Goal: Task Accomplishment & Management: Use online tool/utility

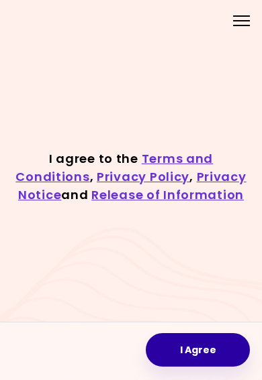
click at [195, 356] on button "I Agree" at bounding box center [198, 350] width 104 height 34
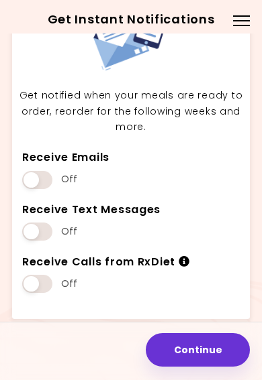
scroll to position [66, 0]
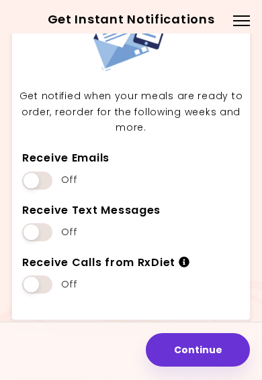
click at [207, 353] on button "Continue" at bounding box center [198, 350] width 104 height 34
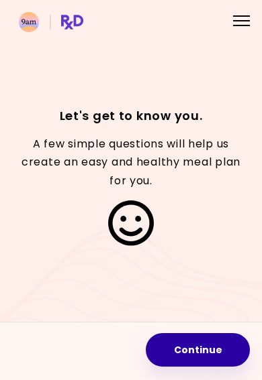
click at [201, 348] on button "Continue" at bounding box center [198, 350] width 104 height 34
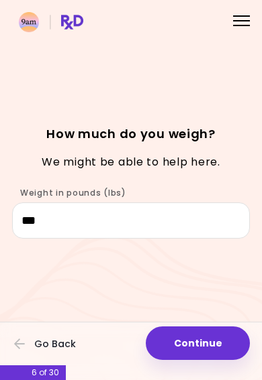
click at [203, 348] on button "Continue" at bounding box center [198, 344] width 104 height 34
select select "****"
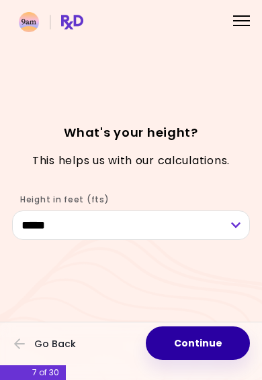
click at [202, 345] on button "Continue" at bounding box center [198, 344] width 104 height 34
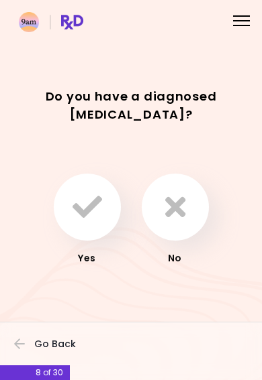
click at [101, 219] on icon "button" at bounding box center [87, 208] width 30 height 30
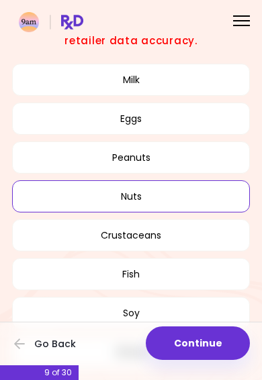
scroll to position [134, 0]
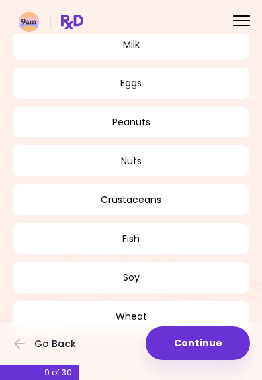
click at [223, 167] on button "Nuts" at bounding box center [131, 161] width 238 height 32
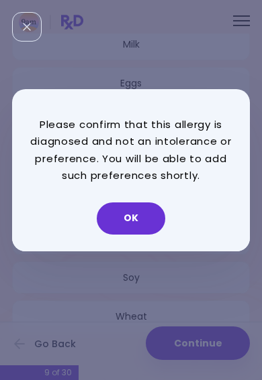
click at [144, 224] on button "OK" at bounding box center [131, 219] width 68 height 32
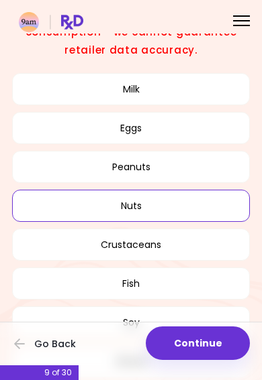
scroll to position [81, 0]
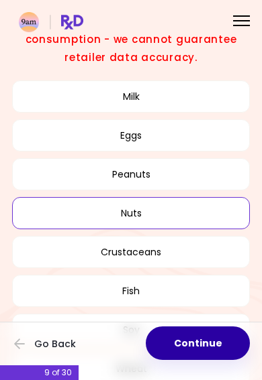
click at [199, 346] on button "Continue" at bounding box center [198, 344] width 104 height 34
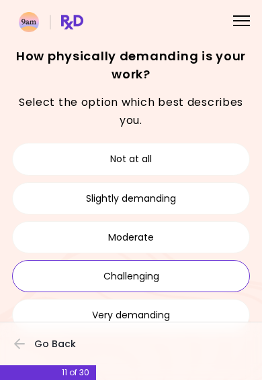
click at [196, 278] on button "Challenging" at bounding box center [131, 276] width 238 height 32
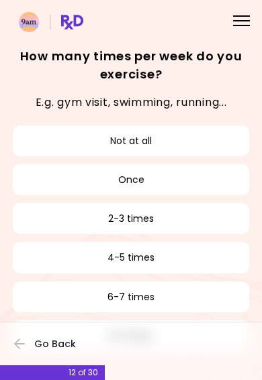
click at [199, 222] on button "2-3 times" at bounding box center [131, 219] width 238 height 32
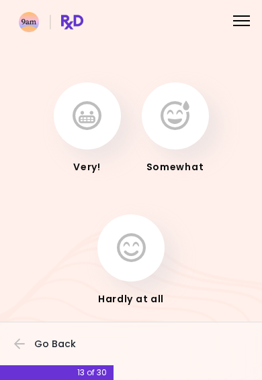
click at [184, 123] on icon "button" at bounding box center [174, 116] width 29 height 30
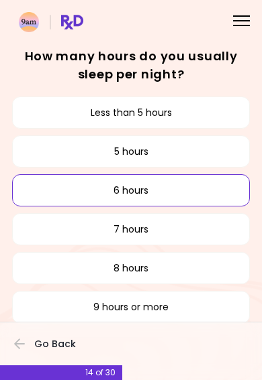
click at [189, 190] on button "6 hours" at bounding box center [131, 190] width 238 height 32
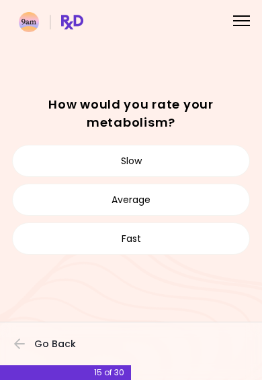
click at [219, 156] on button "Slow" at bounding box center [131, 161] width 238 height 32
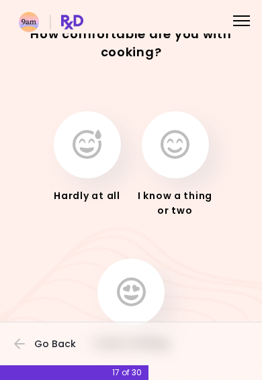
scroll to position [46, 0]
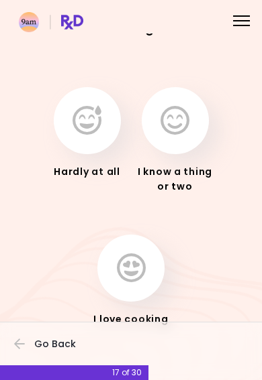
click at [141, 263] on icon "button" at bounding box center [131, 269] width 29 height 30
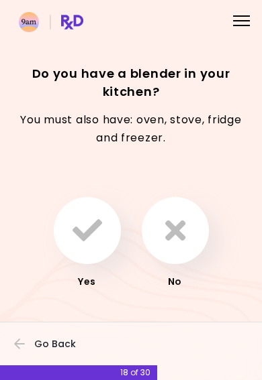
click at [95, 233] on icon "button" at bounding box center [87, 231] width 30 height 30
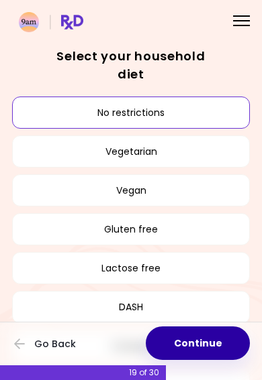
click at [211, 345] on button "Continue" at bounding box center [198, 344] width 104 height 34
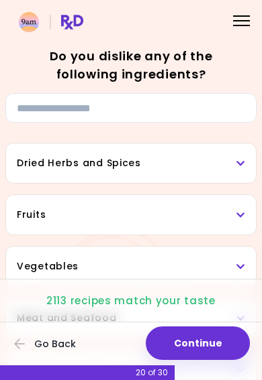
click at [248, 156] on div "Dried Herbs and Spices" at bounding box center [131, 164] width 250 height 40
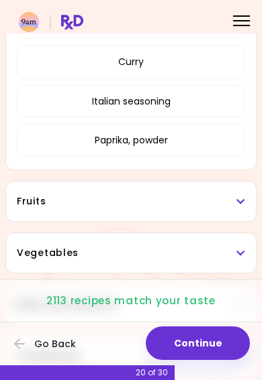
scroll to position [331, 0]
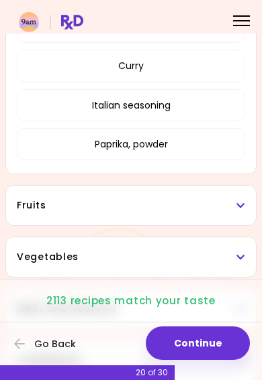
click at [234, 208] on h3 "Fruits" at bounding box center [131, 206] width 228 height 14
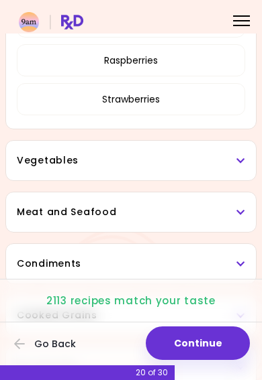
scroll to position [870, 0]
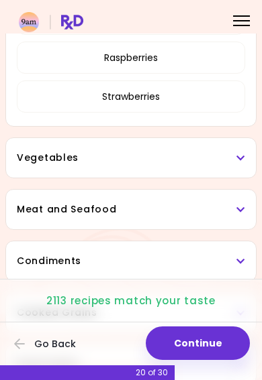
click at [237, 163] on h3 "Vegetables" at bounding box center [131, 158] width 228 height 14
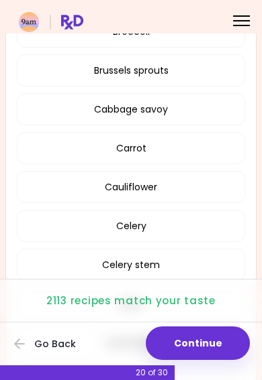
scroll to position [1276, 0]
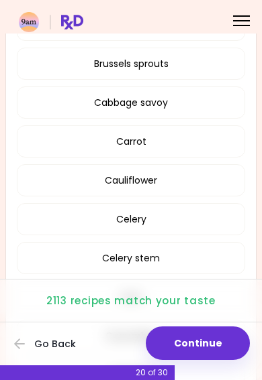
click at [222, 75] on button "Brussels sprouts" at bounding box center [131, 64] width 228 height 32
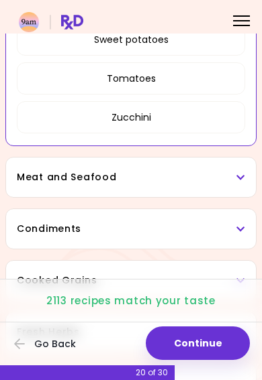
scroll to position [1406, 0]
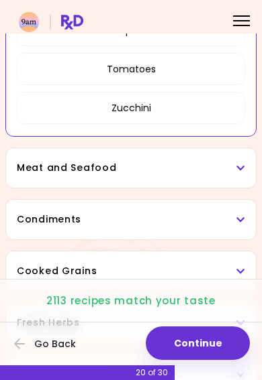
click at [236, 174] on h3 "Meat and Seafood" at bounding box center [131, 168] width 228 height 14
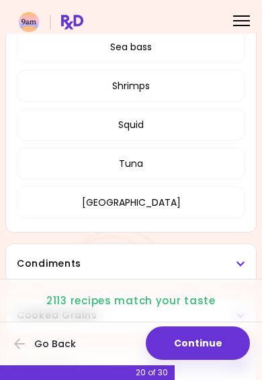
click at [204, 162] on button "Tuna" at bounding box center [131, 164] width 228 height 32
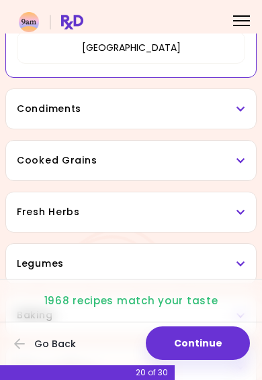
scroll to position [695, 0]
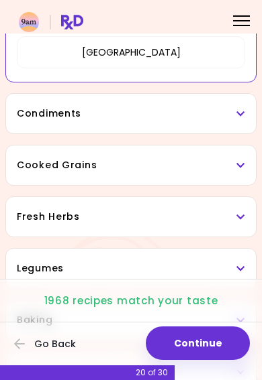
click at [237, 115] on icon at bounding box center [240, 113] width 9 height 9
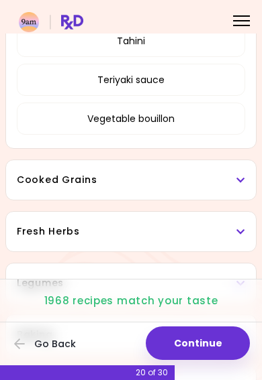
scroll to position [1218, 0]
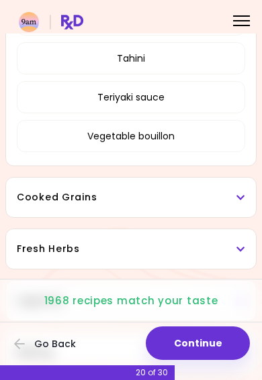
click at [220, 198] on h3 "Cooked Grains" at bounding box center [131, 198] width 228 height 14
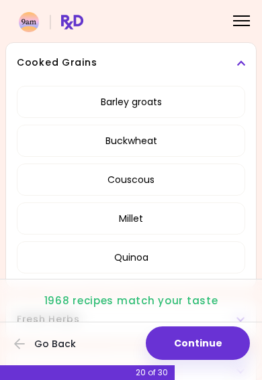
scroll to position [1349, 0]
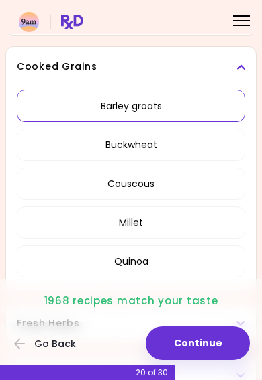
click at [199, 109] on button "Barley groats" at bounding box center [131, 106] width 228 height 32
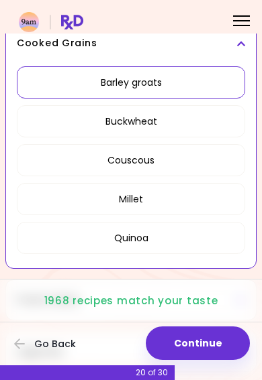
scroll to position [377, 0]
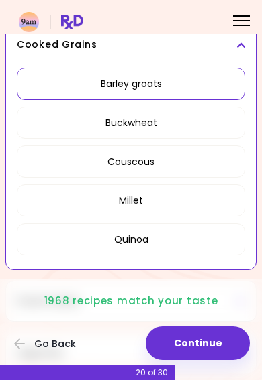
click at [215, 134] on button "Buckwheat" at bounding box center [131, 123] width 228 height 32
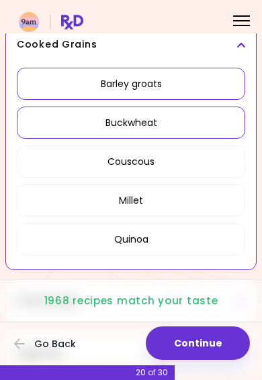
click at [205, 201] on button "Millet" at bounding box center [131, 201] width 228 height 32
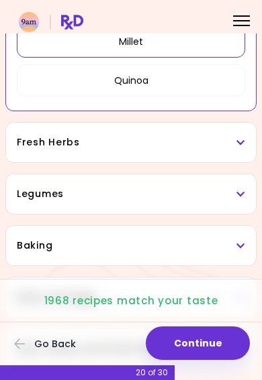
scroll to position [547, 0]
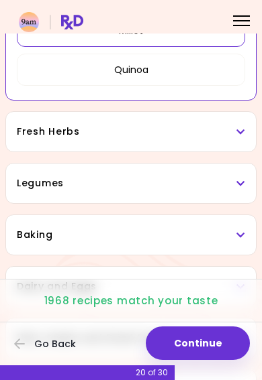
click at [236, 136] on h3 "Fresh Herbs" at bounding box center [131, 132] width 228 height 14
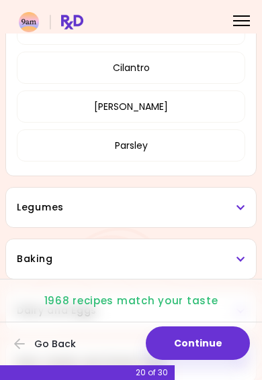
scroll to position [727, 0]
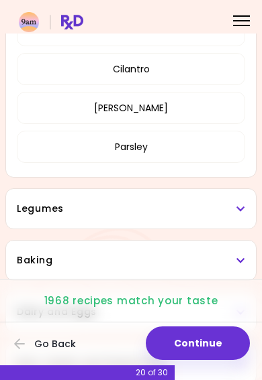
click at [217, 214] on h3 "Legumes" at bounding box center [131, 209] width 228 height 14
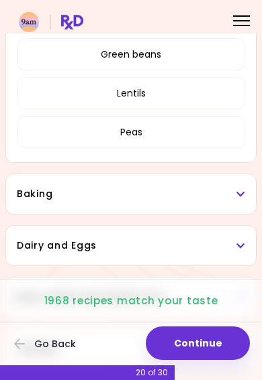
scroll to position [999, 0]
click at [155, 203] on div "Baking" at bounding box center [131, 194] width 250 height 40
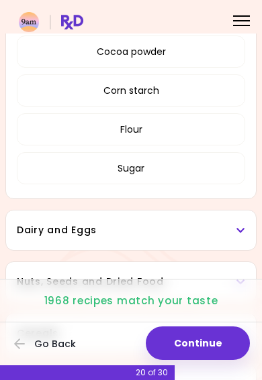
scroll to position [1249, 0]
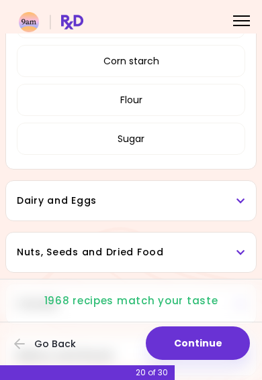
click at [226, 202] on h3 "Dairy and Eggs" at bounding box center [131, 201] width 228 height 14
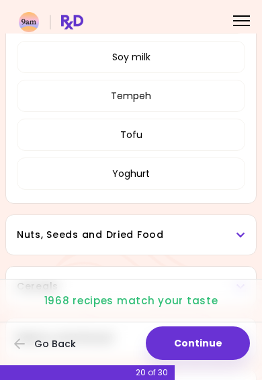
scroll to position [1869, 0]
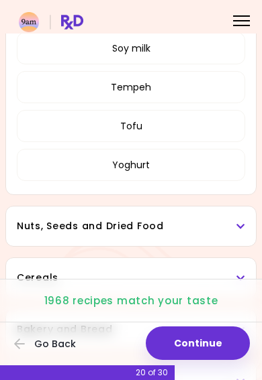
click at [191, 136] on button "Tofu" at bounding box center [131, 126] width 228 height 32
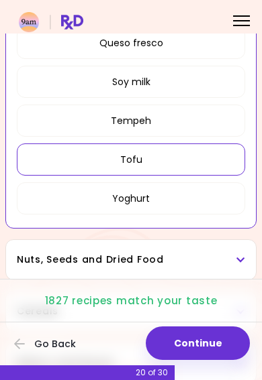
scroll to position [1012, 0]
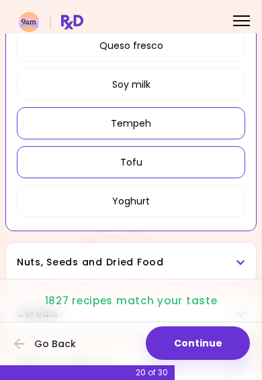
click at [208, 122] on button "Tempeh" at bounding box center [131, 123] width 228 height 32
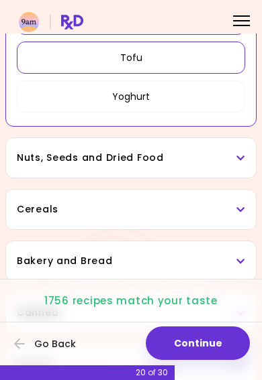
scroll to position [1123, 0]
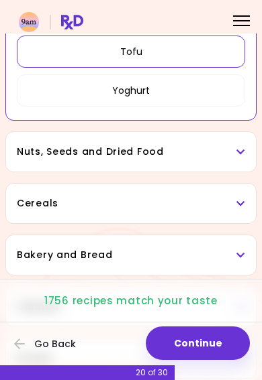
click at [229, 160] on div "Nuts, Seeds and Dried Food" at bounding box center [131, 152] width 250 height 40
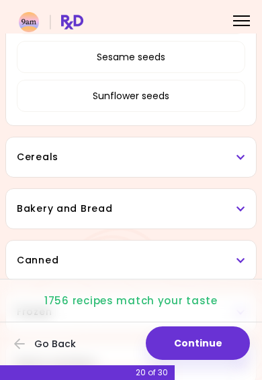
scroll to position [1549, 0]
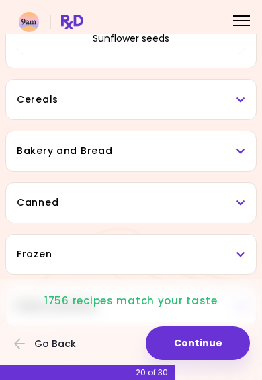
click at [235, 114] on div "Cereals" at bounding box center [131, 100] width 250 height 40
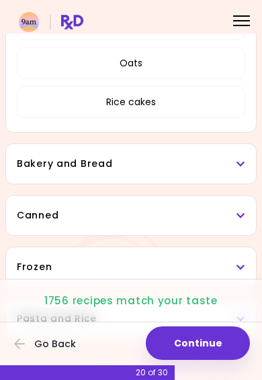
scroll to position [1704, 0]
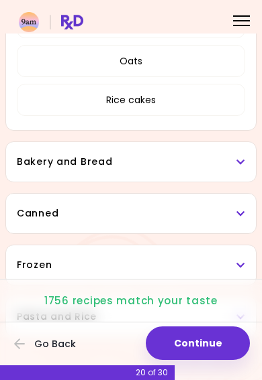
click at [221, 173] on div "Bakery and Bread" at bounding box center [131, 162] width 250 height 40
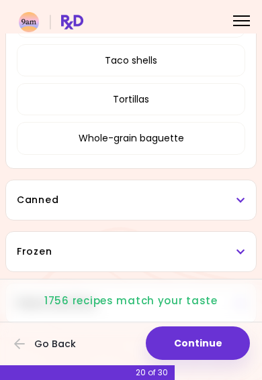
scroll to position [1963, 0]
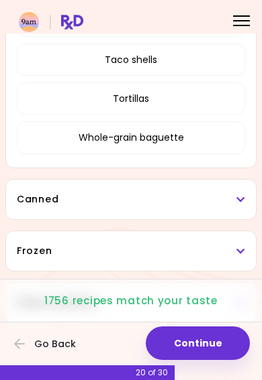
click at [222, 191] on div "Canned" at bounding box center [131, 200] width 250 height 40
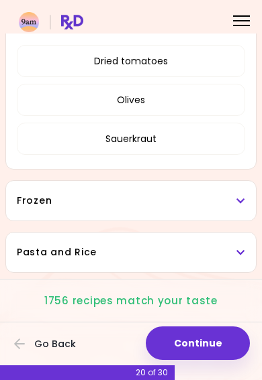
scroll to position [2140, 0]
click at [203, 210] on div "Frozen" at bounding box center [131, 201] width 250 height 40
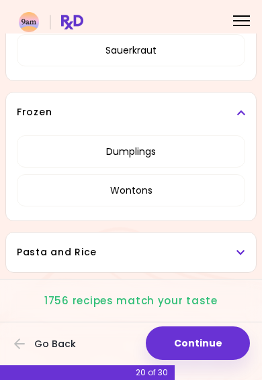
scroll to position [2229, 0]
click at [196, 265] on div "Pasta and Rice" at bounding box center [131, 253] width 250 height 40
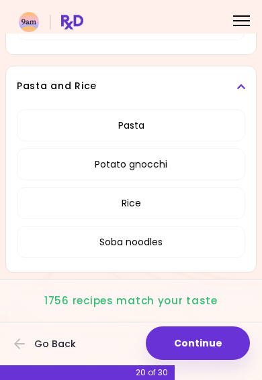
scroll to position [2395, 0]
click at [212, 343] on button "Continue" at bounding box center [198, 344] width 104 height 34
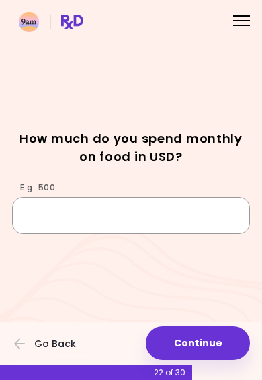
click at [187, 211] on input "E.g. 500" at bounding box center [131, 215] width 238 height 36
type input "*"
type input "****"
click at [219, 331] on button "Continue" at bounding box center [198, 344] width 104 height 34
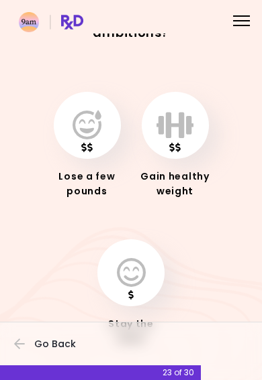
scroll to position [38, 0]
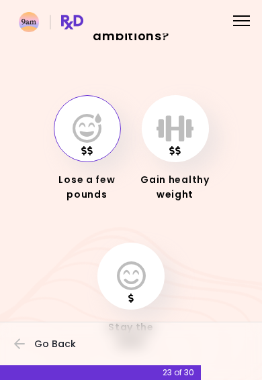
click at [95, 143] on icon "button" at bounding box center [86, 129] width 29 height 30
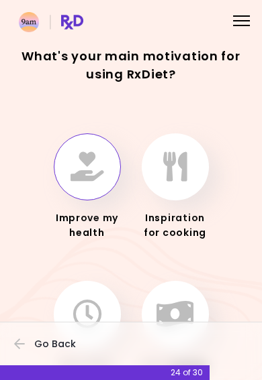
click at [101, 184] on button "button" at bounding box center [87, 167] width 67 height 67
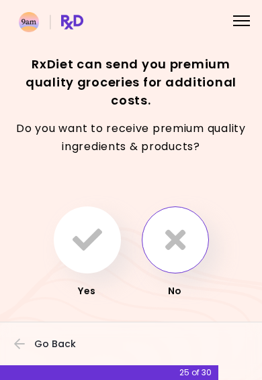
click at [195, 250] on button "button" at bounding box center [175, 240] width 67 height 67
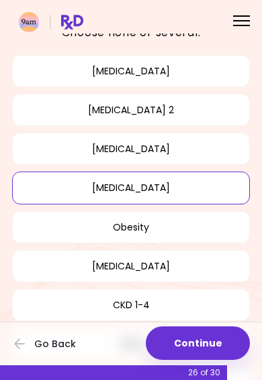
scroll to position [71, 0]
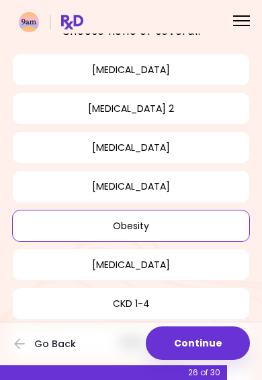
click at [209, 229] on button "Obesity" at bounding box center [131, 226] width 238 height 32
click at [211, 344] on button "Continue" at bounding box center [198, 344] width 104 height 34
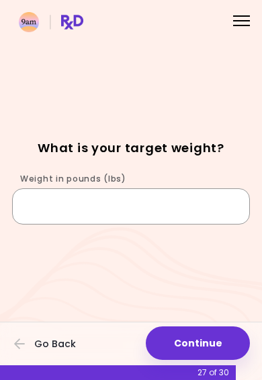
click at [203, 205] on input "Weight in pounds (lbs)" at bounding box center [131, 207] width 238 height 36
click at [194, 207] on input "***" at bounding box center [131, 207] width 238 height 36
type input "***"
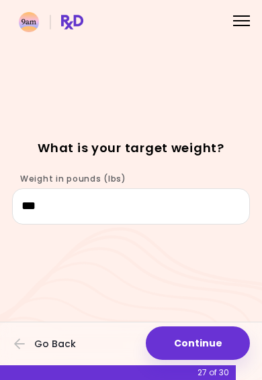
click at [210, 340] on button "Continue" at bounding box center [198, 344] width 104 height 34
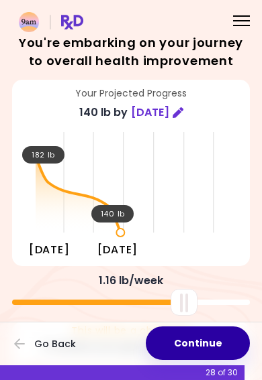
click at [203, 341] on button "Continue" at bounding box center [198, 344] width 104 height 34
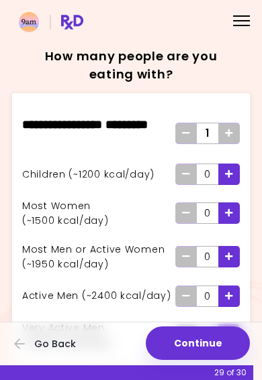
click at [236, 175] on div "Add - Child" at bounding box center [228, 174] width 21 height 21
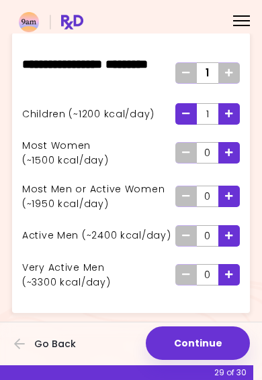
scroll to position [62, 0]
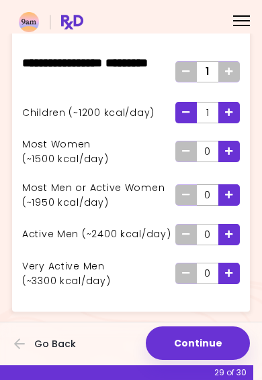
click at [233, 278] on span "Add - Very Active Man" at bounding box center [229, 273] width 8 height 21
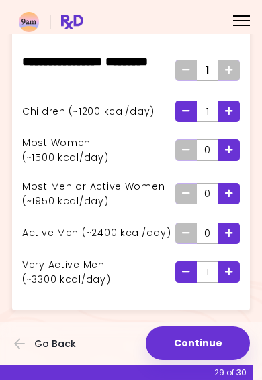
scroll to position [62, 0]
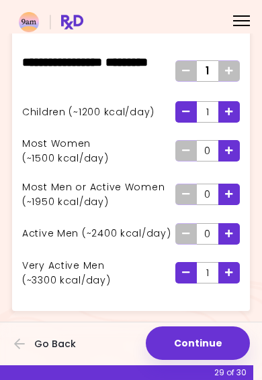
click at [206, 335] on button "Continue" at bounding box center [198, 344] width 104 height 34
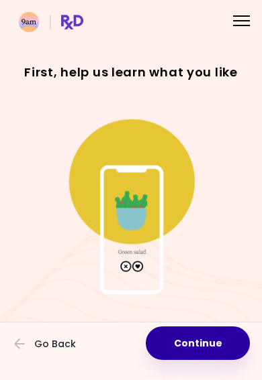
click at [201, 343] on button "Continue" at bounding box center [198, 344] width 104 height 34
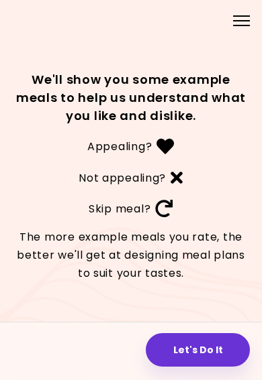
click at [195, 348] on button "Let's Do It" at bounding box center [198, 350] width 104 height 34
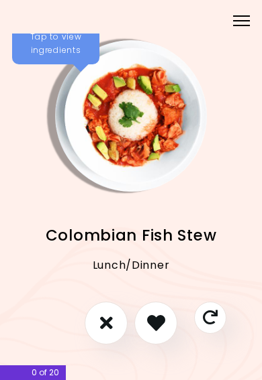
click at [119, 324] on button "I don't like this recipe" at bounding box center [106, 323] width 43 height 43
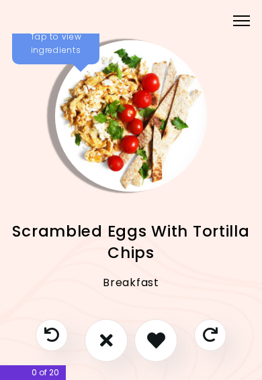
click at [162, 341] on icon "I like this recipe" at bounding box center [156, 340] width 18 height 18
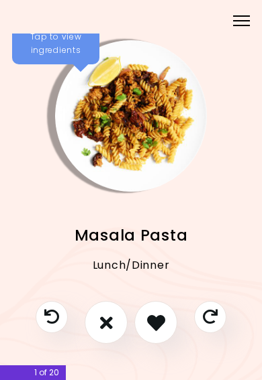
click at [113, 327] on button "I don't like this recipe" at bounding box center [106, 322] width 43 height 43
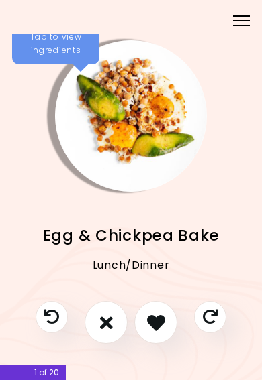
click at [164, 330] on icon "I like this recipe" at bounding box center [156, 323] width 18 height 18
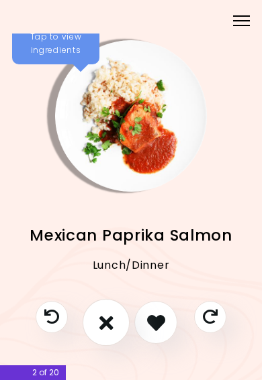
click at [112, 335] on button "I don't like this recipe" at bounding box center [106, 322] width 47 height 47
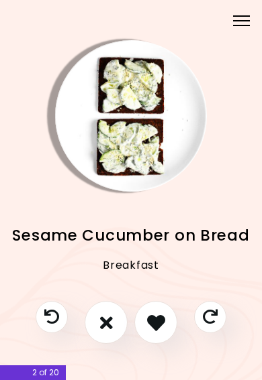
click at [115, 328] on button "I don't like this recipe" at bounding box center [106, 322] width 43 height 43
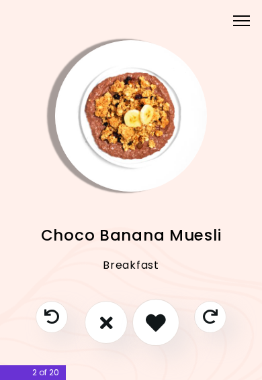
click at [167, 327] on button "I like this recipe" at bounding box center [155, 322] width 47 height 47
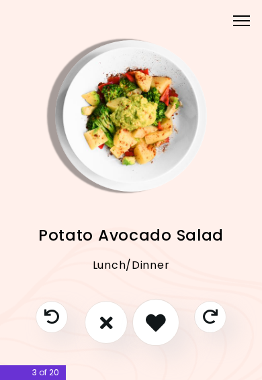
click at [169, 326] on button "I like this recipe" at bounding box center [155, 322] width 47 height 47
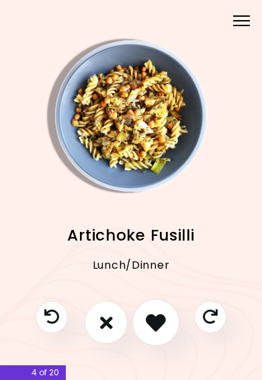
click at [169, 329] on button "I like this recipe" at bounding box center [155, 322] width 47 height 47
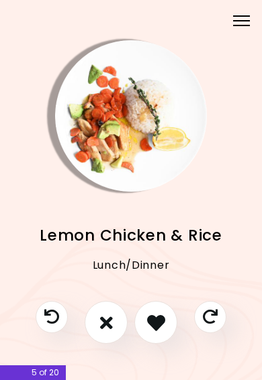
click at [162, 333] on button "I like this recipe" at bounding box center [155, 322] width 43 height 43
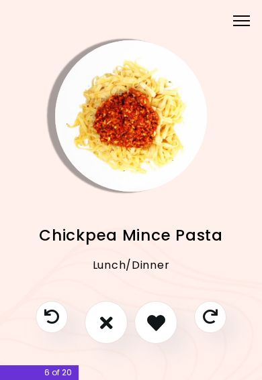
click at [101, 323] on icon "I don't like this recipe" at bounding box center [106, 323] width 13 height 18
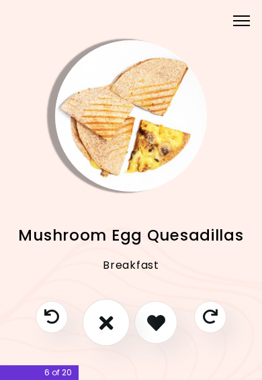
click at [101, 319] on icon "I don't like this recipe" at bounding box center [106, 323] width 14 height 20
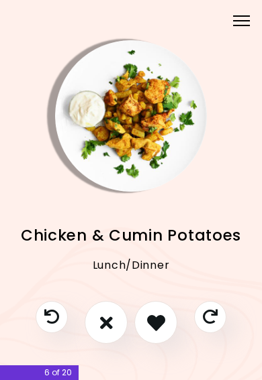
click at [166, 328] on button "I like this recipe" at bounding box center [155, 322] width 43 height 43
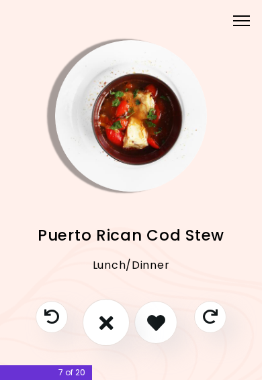
click at [100, 328] on icon "I don't like this recipe" at bounding box center [106, 323] width 14 height 20
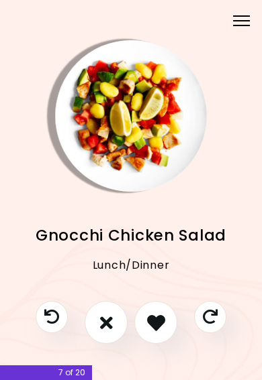
click at [162, 331] on icon "I like this recipe" at bounding box center [156, 323] width 18 height 18
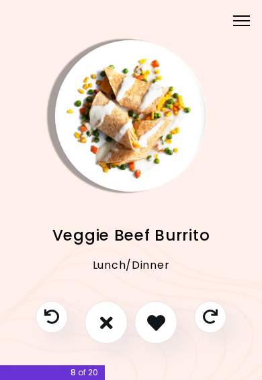
click at [168, 339] on button "I like this recipe" at bounding box center [155, 322] width 43 height 43
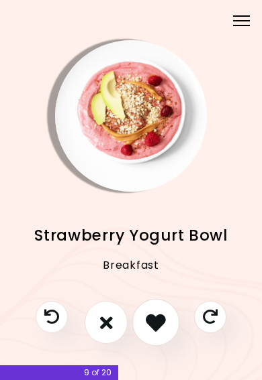
click at [162, 335] on button "I like this recipe" at bounding box center [155, 322] width 47 height 47
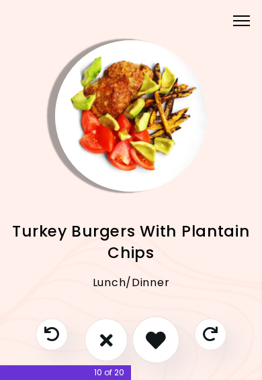
click at [169, 341] on button "I like this recipe" at bounding box center [155, 340] width 47 height 47
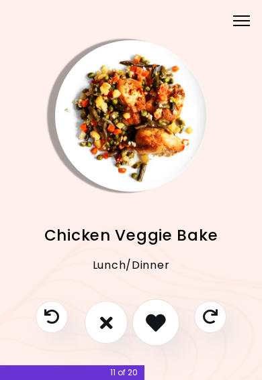
click at [164, 334] on button "I like this recipe" at bounding box center [155, 322] width 47 height 47
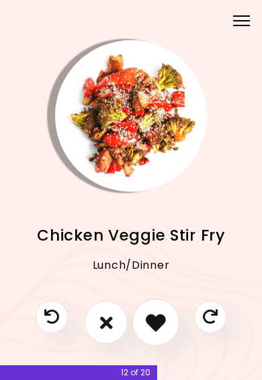
click at [168, 330] on button "I like this recipe" at bounding box center [155, 322] width 47 height 47
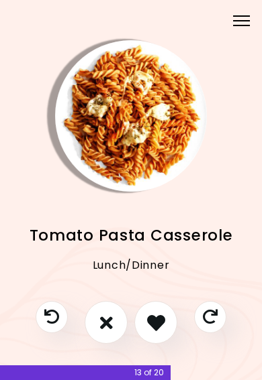
click at [169, 329] on button "I like this recipe" at bounding box center [155, 322] width 43 height 43
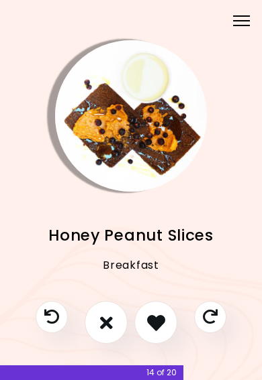
click at [100, 325] on icon "I don't like this recipe" at bounding box center [106, 323] width 13 height 18
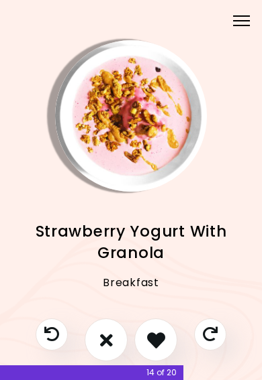
click at [163, 341] on icon "I like this recipe" at bounding box center [156, 340] width 18 height 18
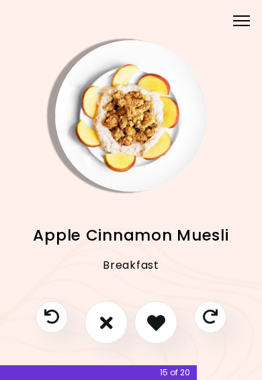
click at [162, 331] on icon "I like this recipe" at bounding box center [156, 323] width 18 height 18
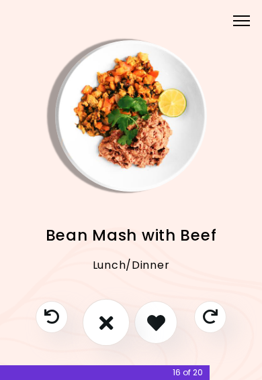
click at [101, 328] on icon "I don't like this recipe" at bounding box center [106, 323] width 14 height 20
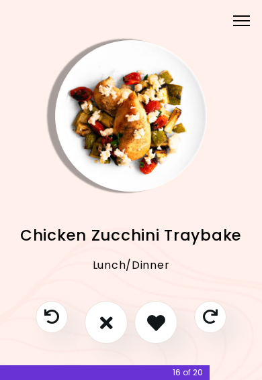
click at [102, 327] on icon "I don't like this recipe" at bounding box center [106, 323] width 13 height 18
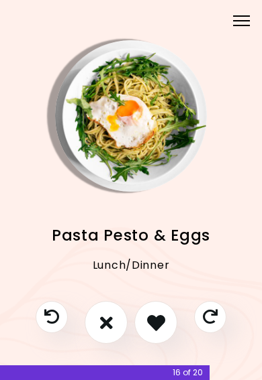
click at [172, 331] on button "I like this recipe" at bounding box center [155, 322] width 43 height 43
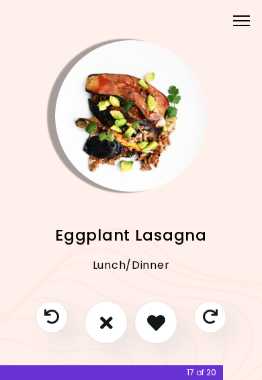
click at [97, 328] on button "I don't like this recipe" at bounding box center [106, 322] width 43 height 43
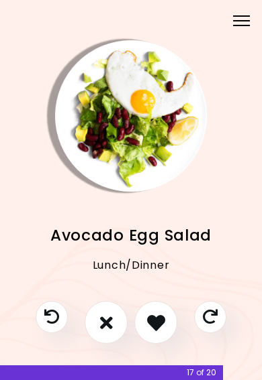
click at [167, 327] on button "I like this recipe" at bounding box center [155, 322] width 43 height 43
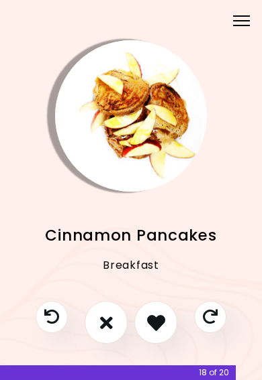
click at [161, 331] on icon "I like this recipe" at bounding box center [156, 323] width 18 height 18
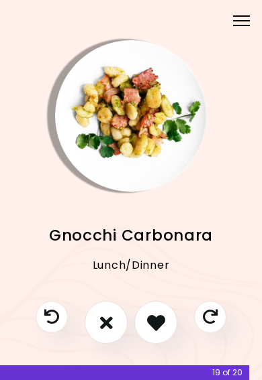
click at [165, 330] on icon "I like this recipe" at bounding box center [156, 323] width 18 height 18
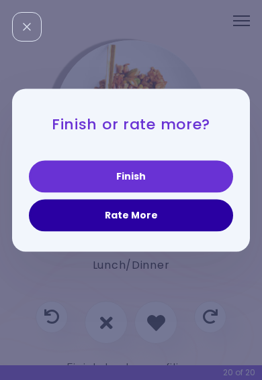
click at [199, 215] on button "Rate More" at bounding box center [131, 215] width 204 height 32
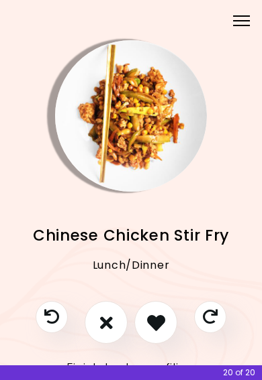
click at [165, 323] on icon "I like this recipe" at bounding box center [156, 323] width 18 height 18
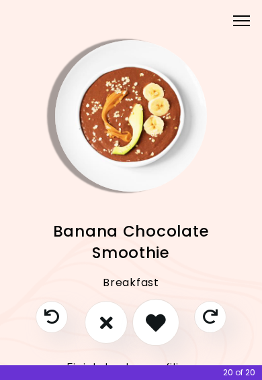
click at [165, 327] on icon "I like this recipe" at bounding box center [156, 323] width 20 height 20
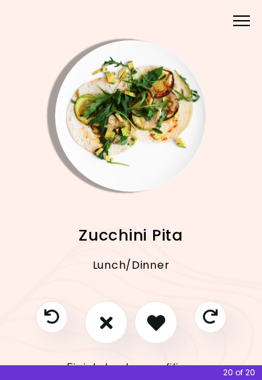
click at [165, 322] on icon "I like this recipe" at bounding box center [156, 323] width 18 height 18
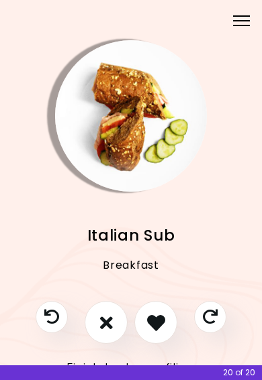
click at [169, 329] on button "I like this recipe" at bounding box center [155, 322] width 43 height 43
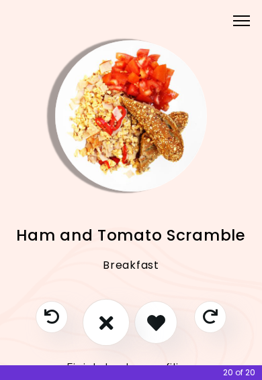
click at [100, 329] on icon "I don't like this recipe" at bounding box center [106, 323] width 14 height 20
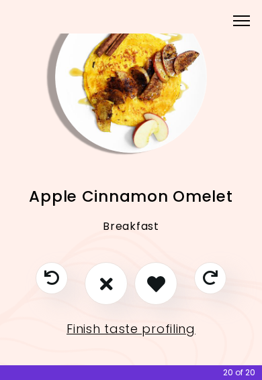
scroll to position [38, 0]
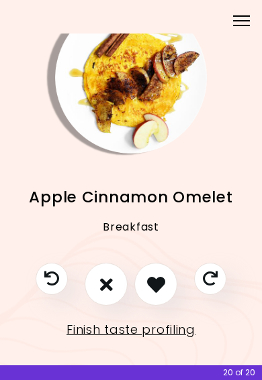
click at [177, 332] on link "Finish taste profiling" at bounding box center [130, 329] width 129 height 21
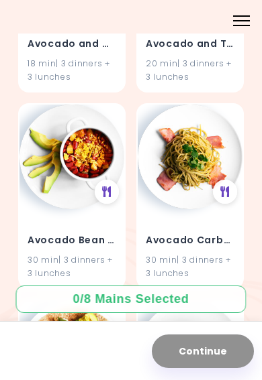
scroll to position [1278, 0]
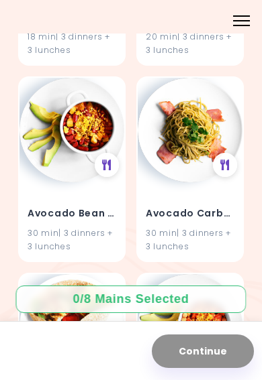
click at [30, 231] on div "30 min | 3 dinners + 3 lunches" at bounding box center [72, 239] width 89 height 25
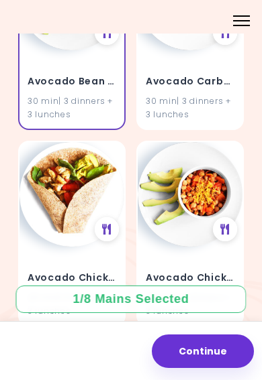
scroll to position [1413, 0]
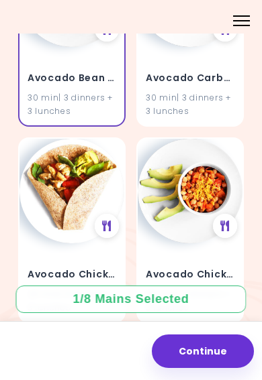
click at [36, 230] on div "Avocado Chicken Wrap 20 min | 3 dinners + 3 lunches" at bounding box center [71, 231] width 107 height 186
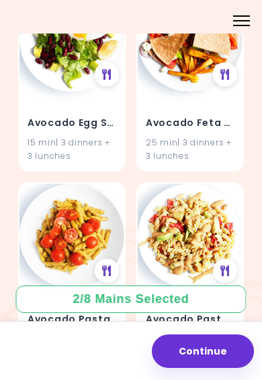
scroll to position [1765, 0]
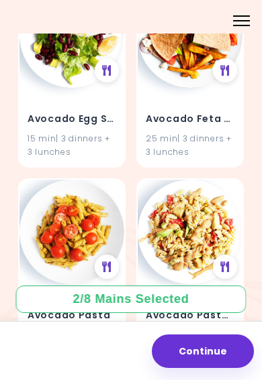
click at [222, 132] on div "25 min | 3 dinners + 3 lunches" at bounding box center [190, 144] width 89 height 25
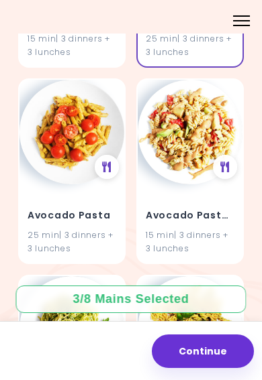
scroll to position [1944, 0]
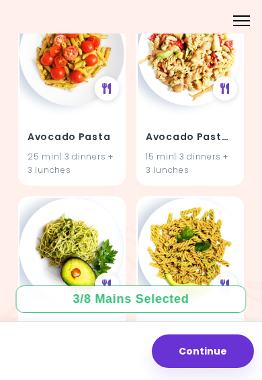
click at [220, 136] on h4 "Avocado Pasta Salad" at bounding box center [190, 136] width 89 height 21
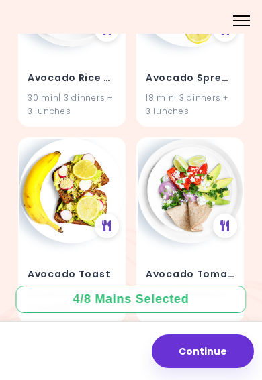
scroll to position [2628, 0]
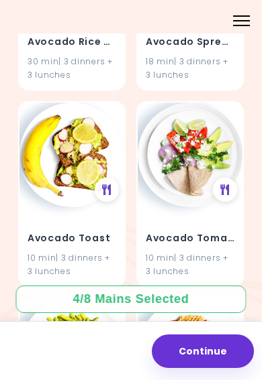
click at [40, 252] on div "10 min | 3 dinners + 3 lunches" at bounding box center [72, 264] width 89 height 25
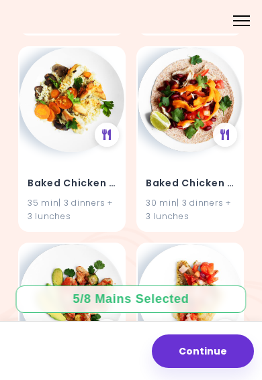
scroll to position [4650, 0]
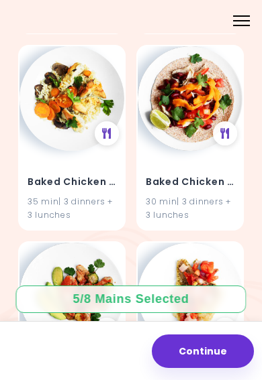
click at [22, 198] on div "Baked Chicken Rice 35 min | 3 dinners + 3 lunches" at bounding box center [71, 190] width 105 height 79
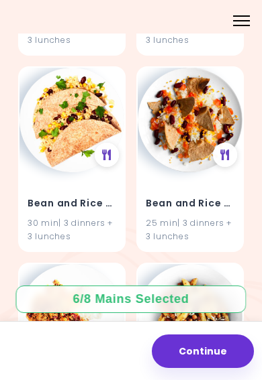
scroll to position [9165, 0]
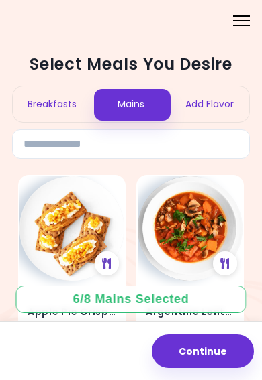
click at [86, 111] on div "Breakfasts" at bounding box center [52, 105] width 79 height 36
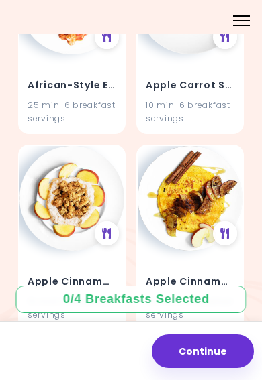
scroll to position [344, 0]
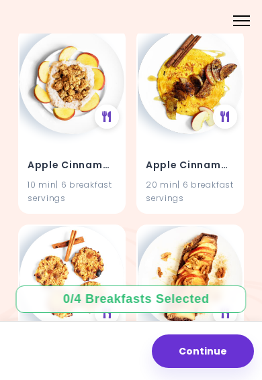
click at [40, 193] on div "10 min | 6 breakfast servings" at bounding box center [72, 190] width 89 height 25
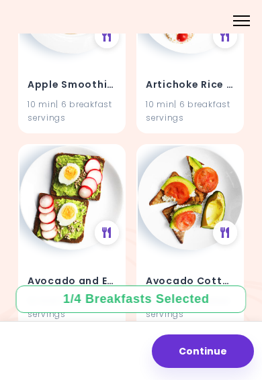
scroll to position [1048, 0]
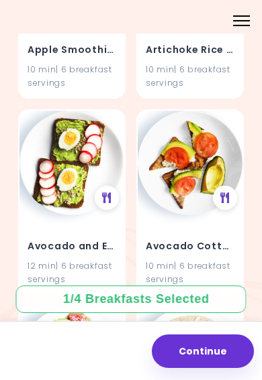
click at [30, 240] on h4 "Avocado and Egg Sandwich" at bounding box center [72, 246] width 89 height 21
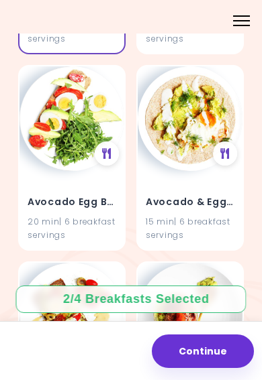
scroll to position [1290, 0]
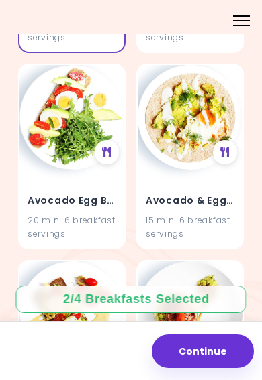
click at [225, 219] on div "15 min | 6 breakfast servings" at bounding box center [190, 226] width 89 height 25
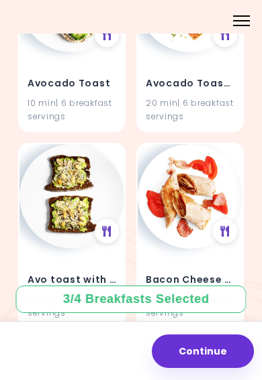
scroll to position [1905, 0]
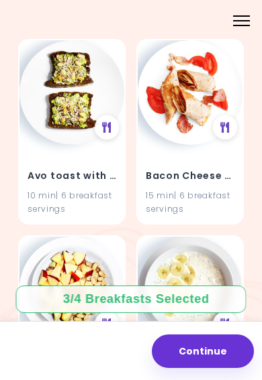
click at [215, 199] on div "15 min | 6 breakfast servings" at bounding box center [190, 201] width 89 height 25
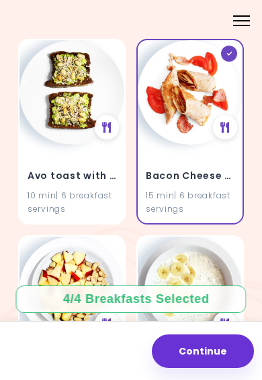
click at [209, 352] on button "Continue" at bounding box center [203, 352] width 102 height 34
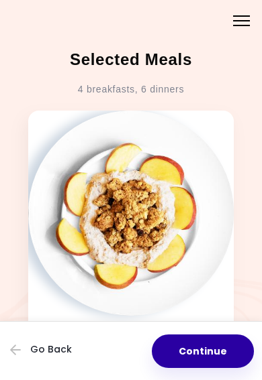
click at [211, 354] on button "Continue" at bounding box center [203, 352] width 102 height 34
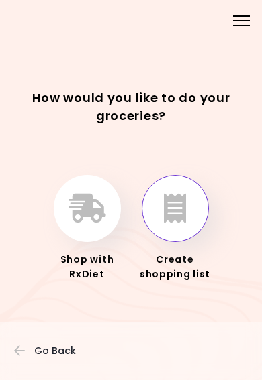
click at [187, 211] on button "button" at bounding box center [175, 208] width 67 height 67
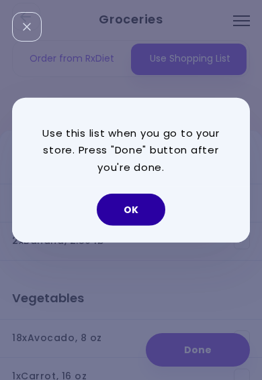
click at [140, 213] on button "OK" at bounding box center [131, 210] width 68 height 32
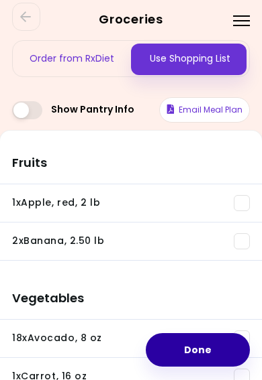
click at [219, 346] on button "Done" at bounding box center [198, 350] width 104 height 34
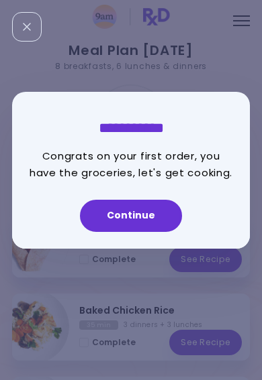
click at [154, 217] on button "Continue" at bounding box center [131, 216] width 102 height 32
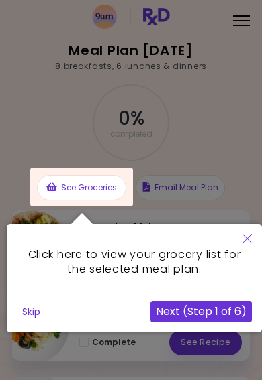
click at [250, 238] on icon "Close" at bounding box center [246, 238] width 9 height 9
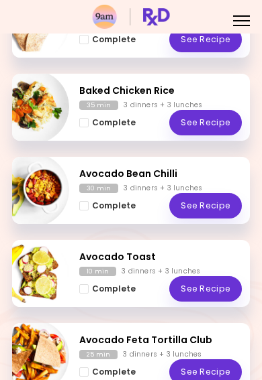
scroll to position [219, 0]
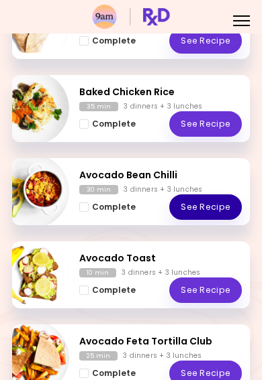
click at [203, 211] on link "See Recipe" at bounding box center [205, 207] width 72 height 25
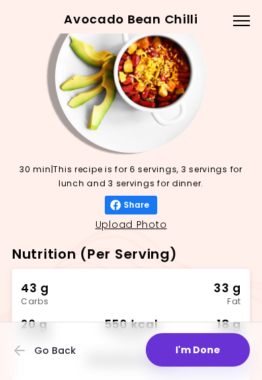
scroll to position [153, 0]
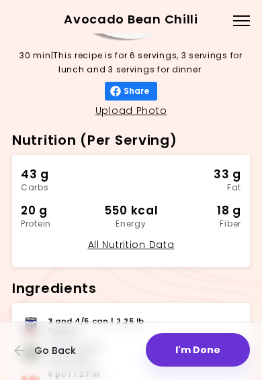
click at [203, 347] on button "I'm Done" at bounding box center [198, 350] width 104 height 34
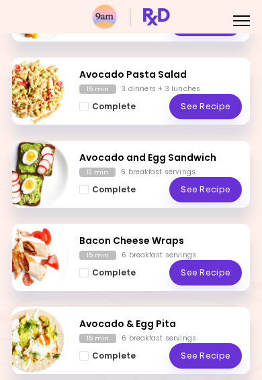
scroll to position [562, 0]
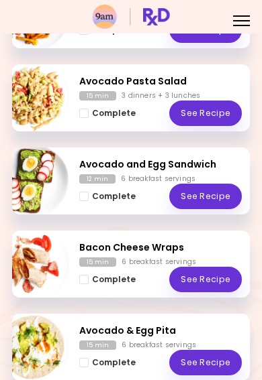
click at [241, 25] on div at bounding box center [241, 25] width 17 height 1
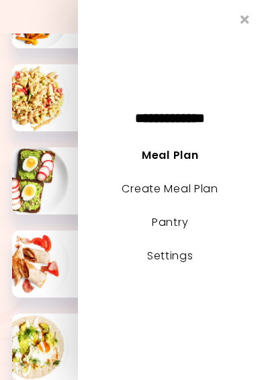
click at [198, 187] on link "Create Meal Plan" at bounding box center [169, 188] width 97 height 15
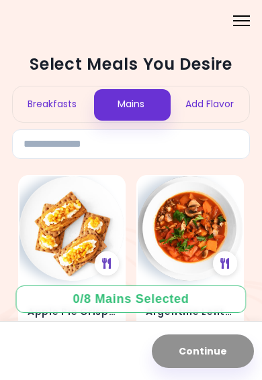
click at [211, 105] on div "Add Flavor" at bounding box center [209, 105] width 79 height 36
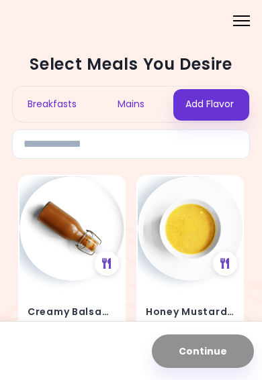
click at [125, 111] on div "Mains" at bounding box center [130, 105] width 79 height 36
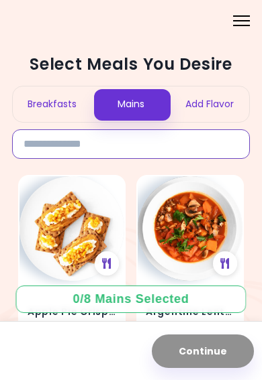
click at [51, 145] on input at bounding box center [131, 144] width 238 height 30
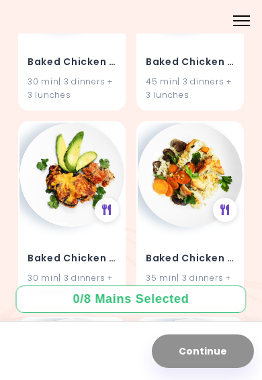
scroll to position [454, 0]
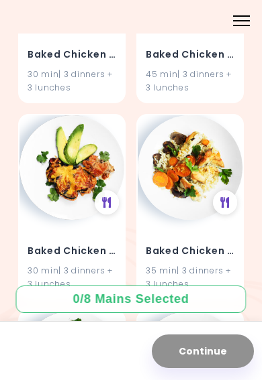
click at [192, 246] on h4 "Baked Chicken Rice" at bounding box center [190, 250] width 89 height 21
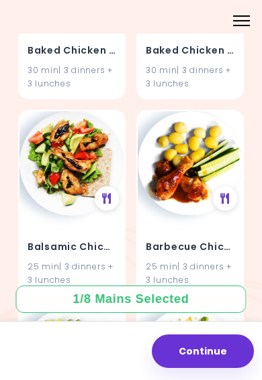
scroll to position [849, 0]
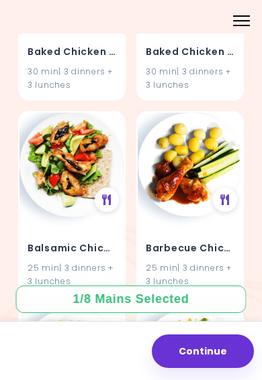
click at [107, 243] on h4 "Balsamic Chicken and Salad" at bounding box center [72, 248] width 89 height 21
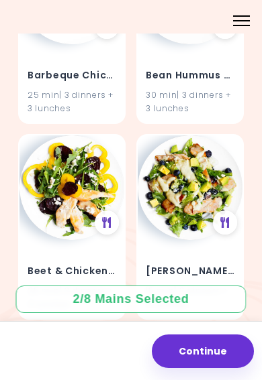
scroll to position [2308, 0]
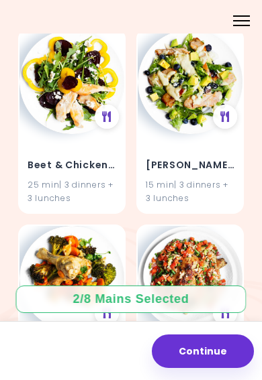
click at [211, 180] on div "15 min | 3 dinners + 3 lunches" at bounding box center [190, 191] width 89 height 25
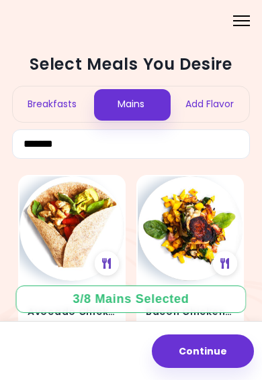
scroll to position [0, 0]
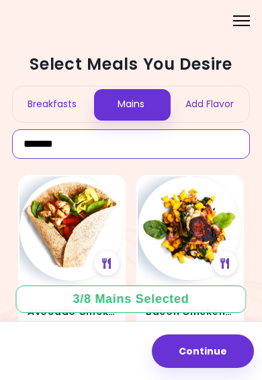
click at [149, 148] on input "*******" at bounding box center [131, 144] width 238 height 30
type input "*"
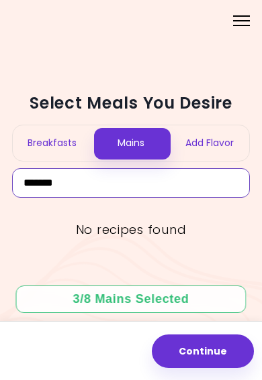
click at [199, 180] on input "*******" at bounding box center [131, 183] width 238 height 30
type input "*"
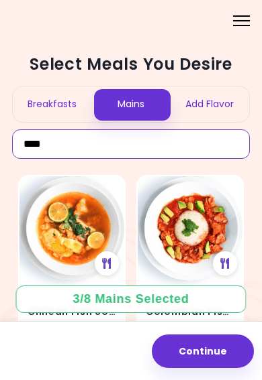
click at [211, 140] on input "****" at bounding box center [131, 144] width 238 height 30
type input "*"
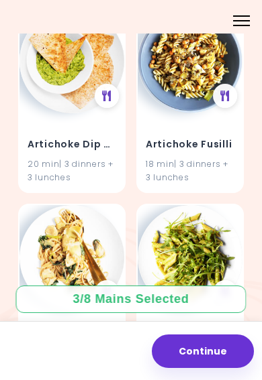
scroll to position [344, 0]
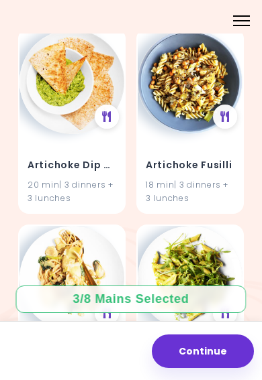
click at [202, 156] on h4 "Artichoke Fusilli" at bounding box center [190, 164] width 89 height 21
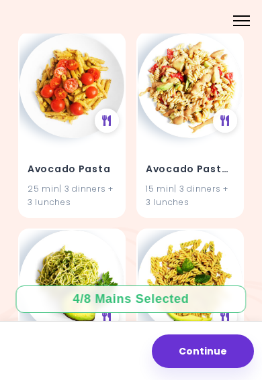
scroll to position [1911, 0]
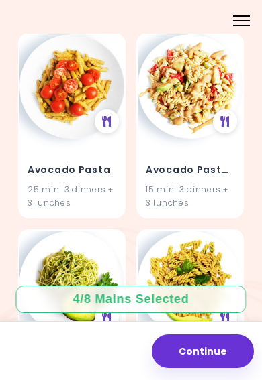
click at [109, 198] on div "25 min | 3 dinners + 3 lunches" at bounding box center [72, 195] width 89 height 25
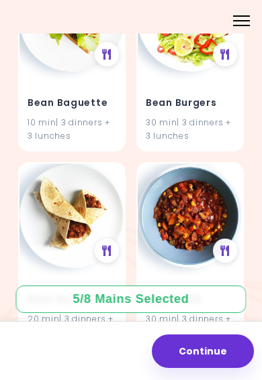
scroll to position [9641, 0]
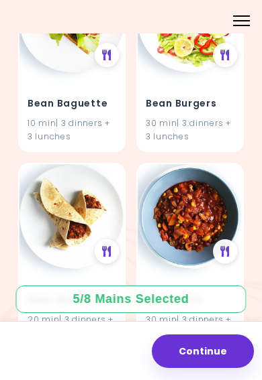
click at [103, 289] on h4 "Bean Burrito" at bounding box center [72, 299] width 89 height 21
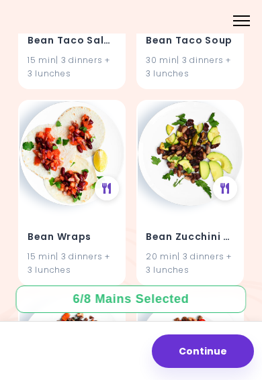
scroll to position [12848, 0]
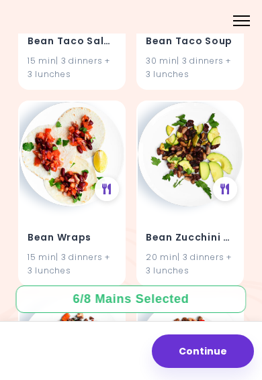
click at [210, 251] on div "20 min | 3 dinners + 3 lunches" at bounding box center [190, 263] width 89 height 25
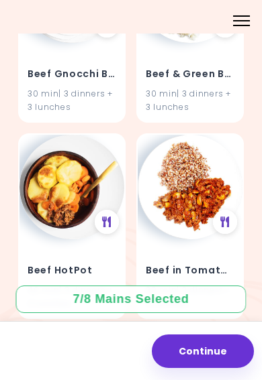
scroll to position [15565, 0]
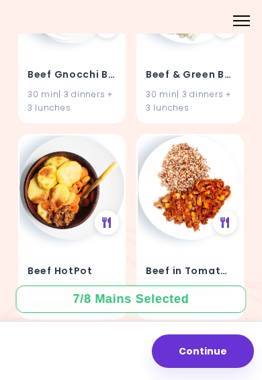
click at [115, 284] on div "40 min | 3 dinners + 3 lunches" at bounding box center [72, 296] width 89 height 25
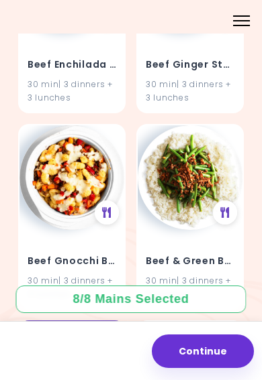
scroll to position [15375, 0]
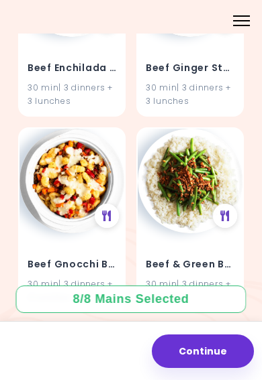
click at [108, 278] on div "30 min | 3 dinners + 3 lunches" at bounding box center [72, 290] width 89 height 25
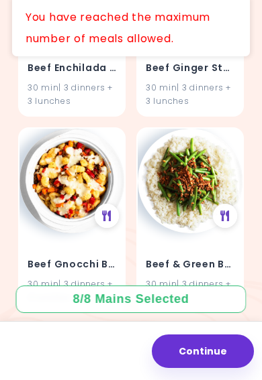
click at [106, 278] on div "30 min | 3 dinners + 3 lunches" at bounding box center [72, 290] width 89 height 25
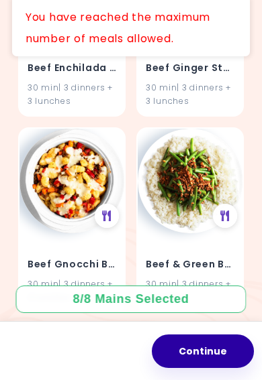
click at [204, 352] on button "Continue" at bounding box center [203, 352] width 102 height 34
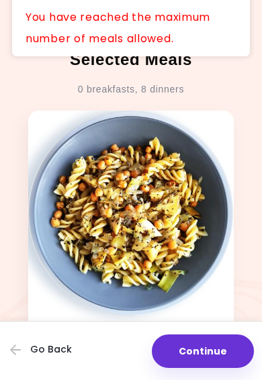
click at [216, 358] on button "Continue" at bounding box center [203, 352] width 102 height 34
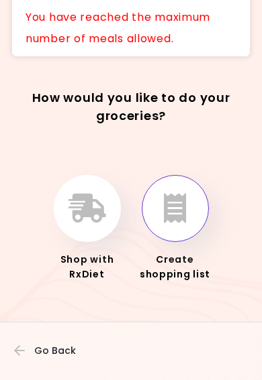
click at [190, 205] on button "button" at bounding box center [175, 208] width 67 height 67
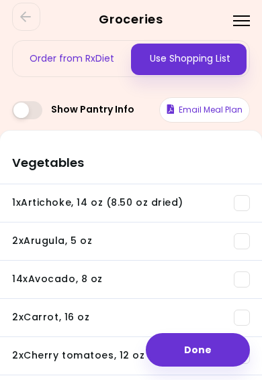
click at [200, 355] on button "Done" at bounding box center [198, 350] width 104 height 34
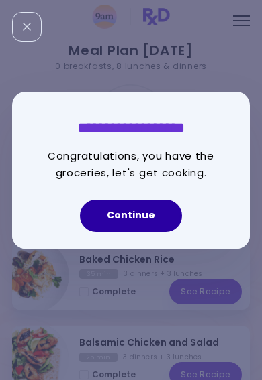
click at [154, 212] on button "Continue" at bounding box center [131, 216] width 102 height 32
